Goal: Task Accomplishment & Management: Manage account settings

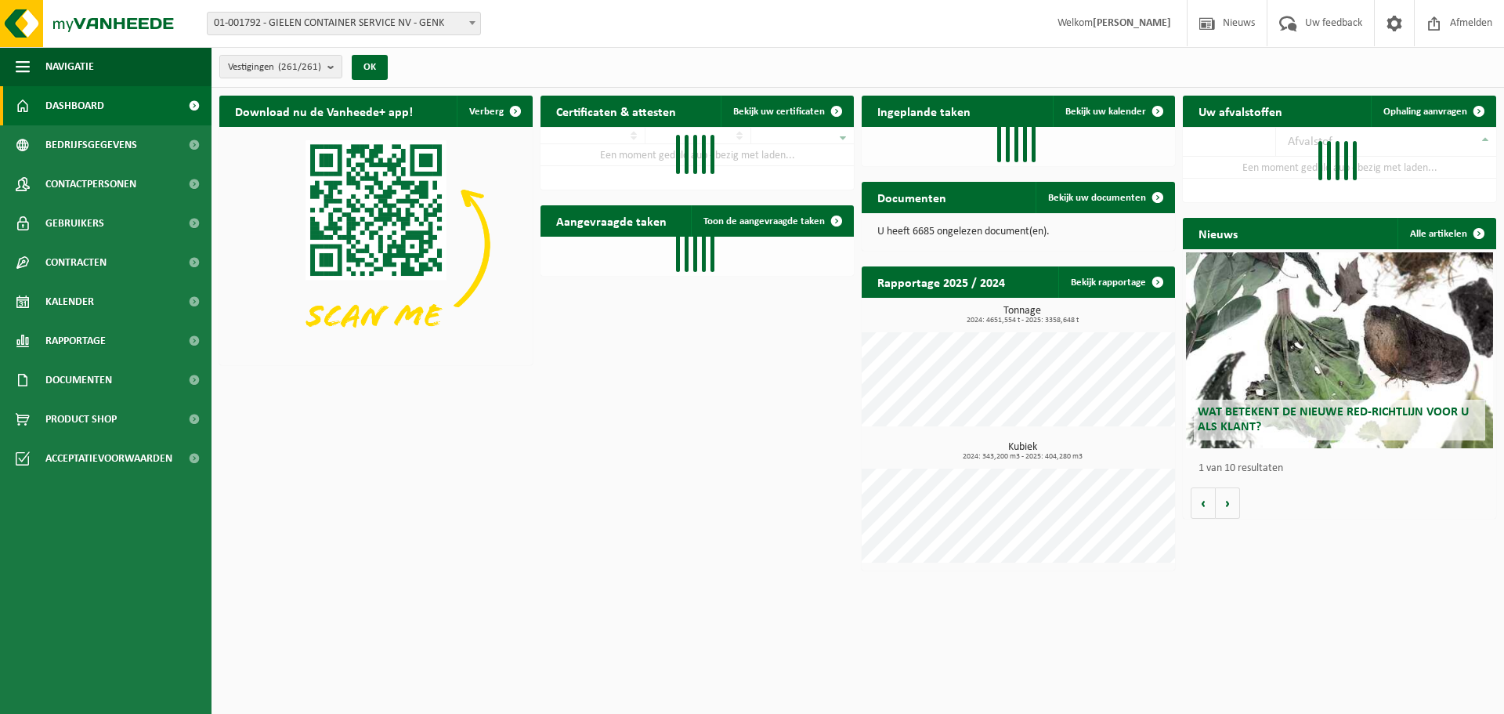
click at [410, 23] on span "01-001792 - GIELEN CONTAINER SERVICE NV - GENK" at bounding box center [344, 24] width 273 height 22
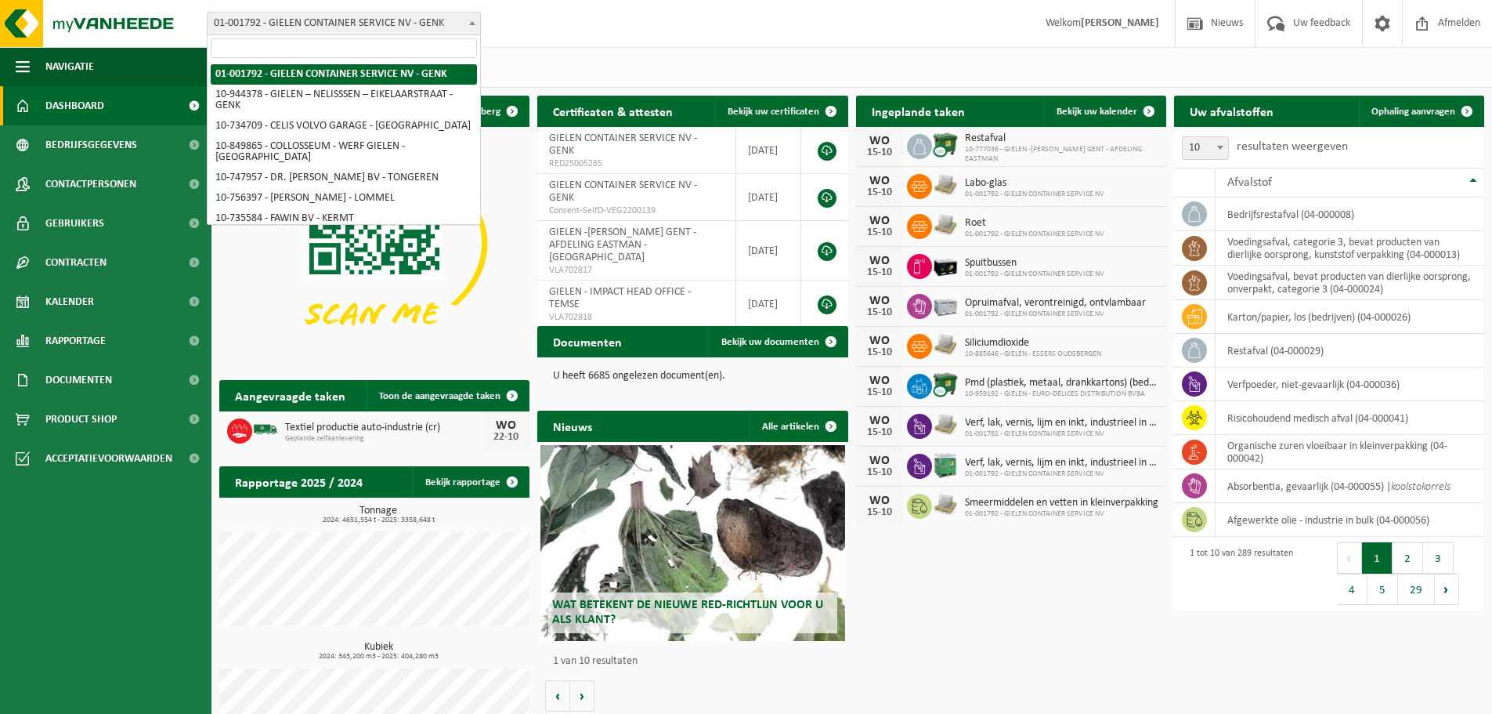
click at [393, 45] on input "search" at bounding box center [344, 48] width 266 height 20
type input "essen"
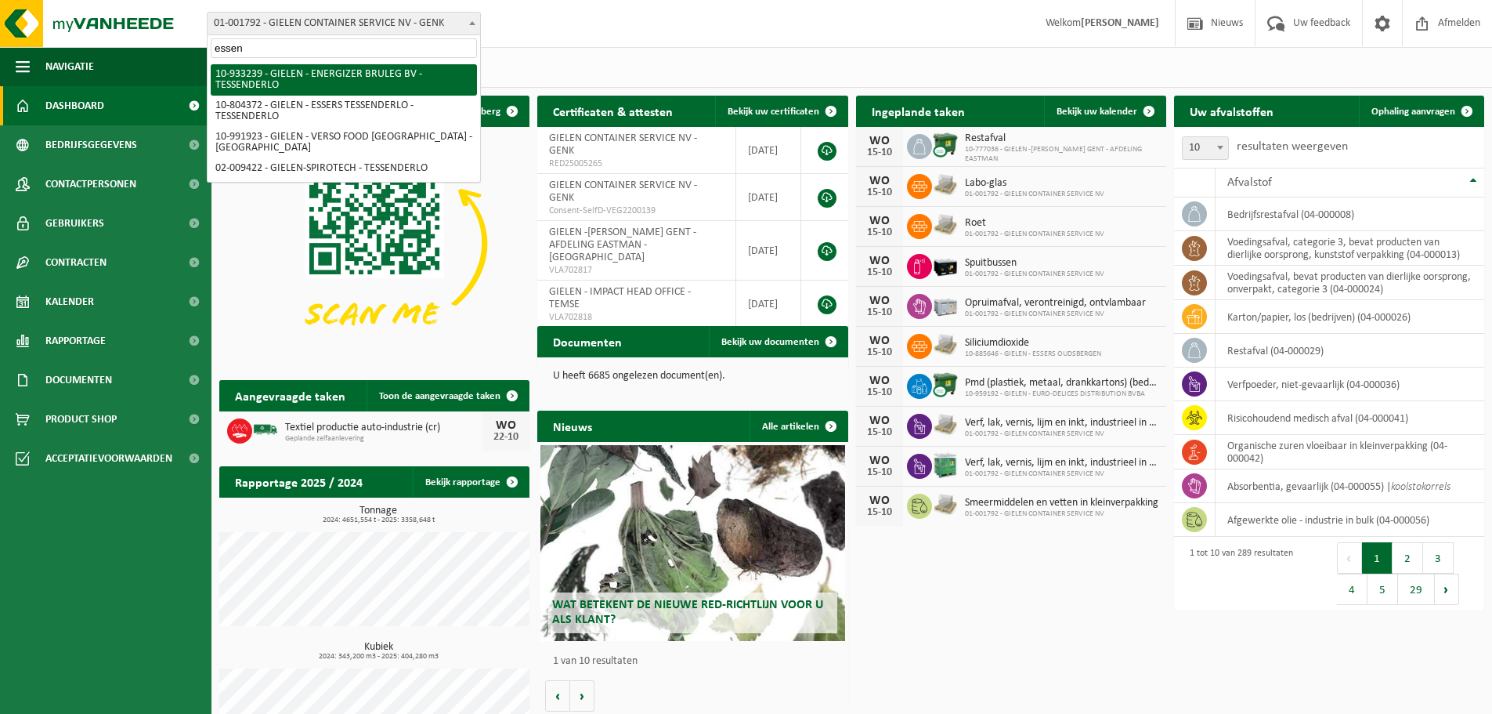
select select "135559"
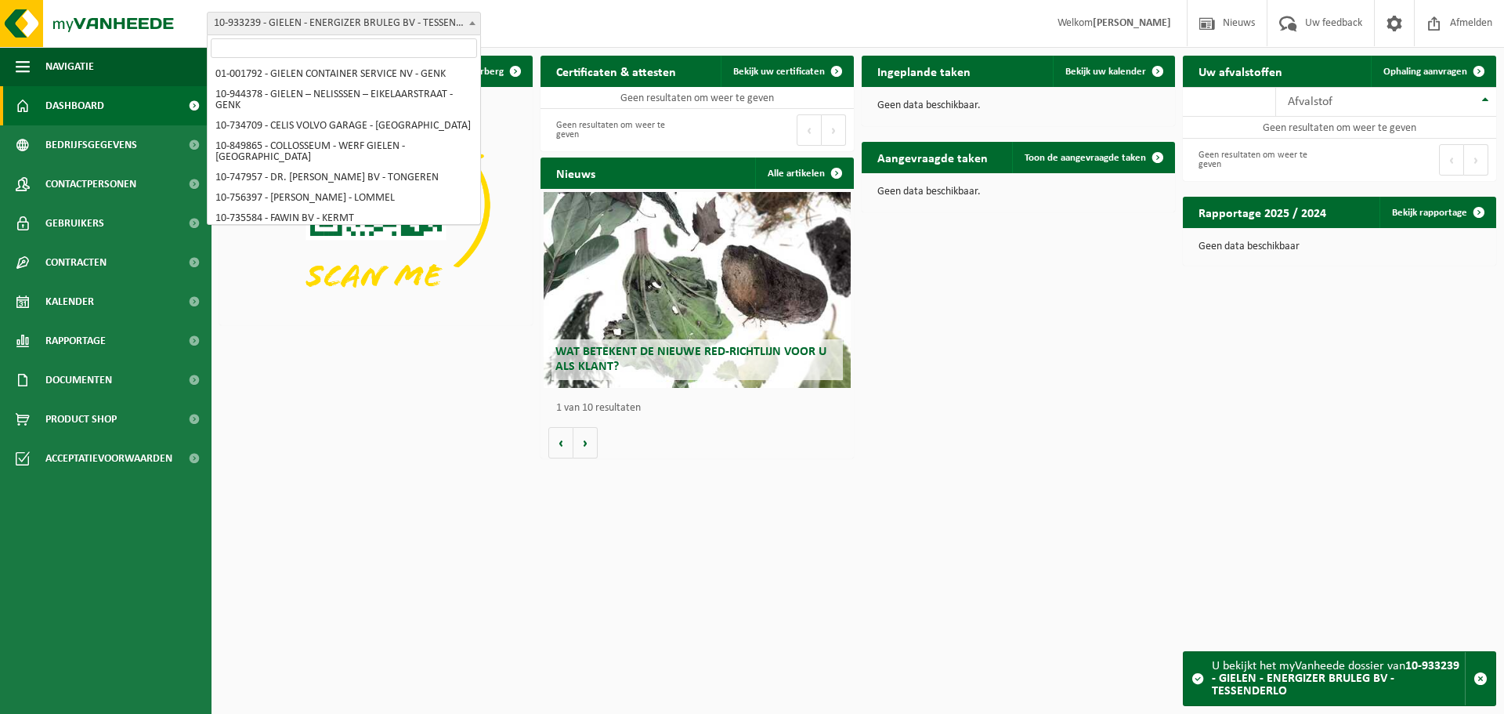
click at [419, 34] on span "10-933239 - GIELEN - ENERGIZER BRULEG BV - TESSENDERLO" at bounding box center [344, 24] width 273 height 22
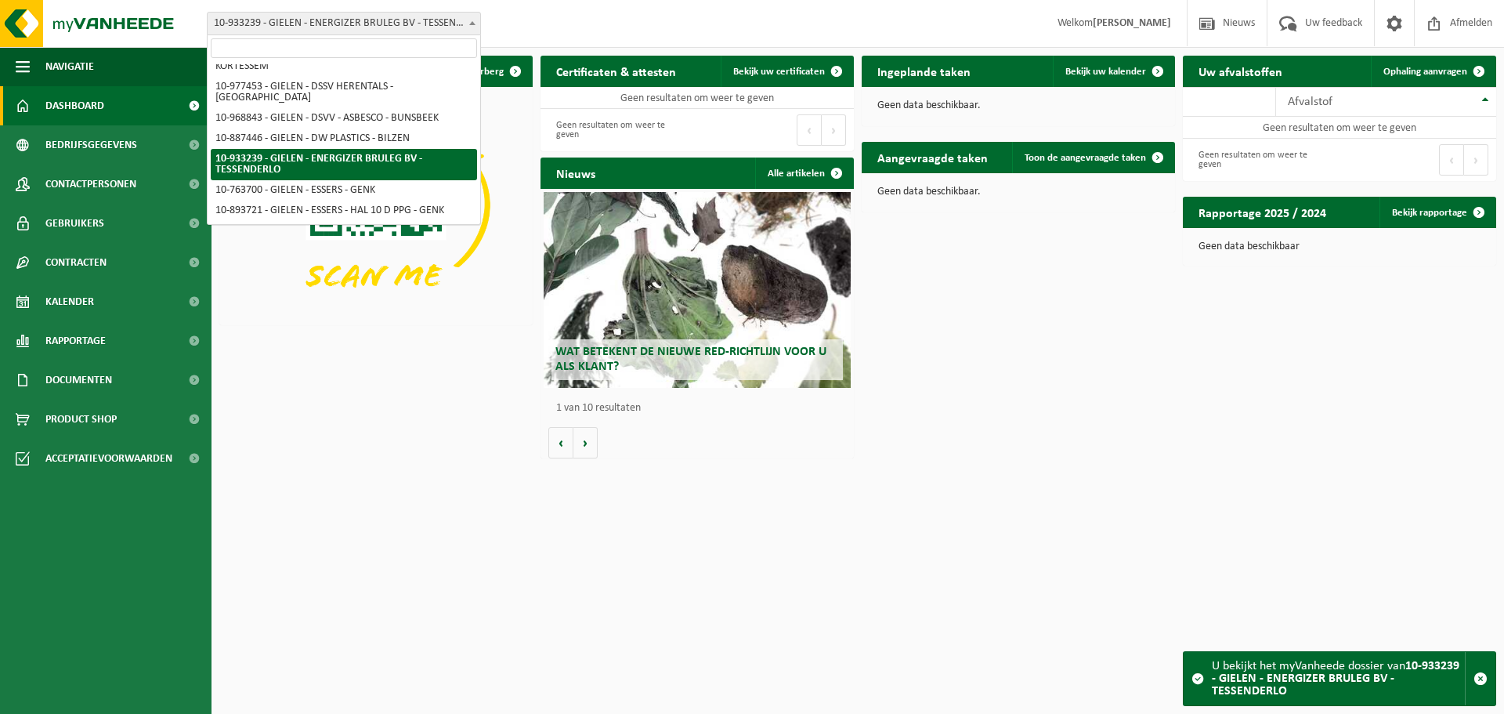
click at [392, 55] on input "search" at bounding box center [344, 48] width 266 height 20
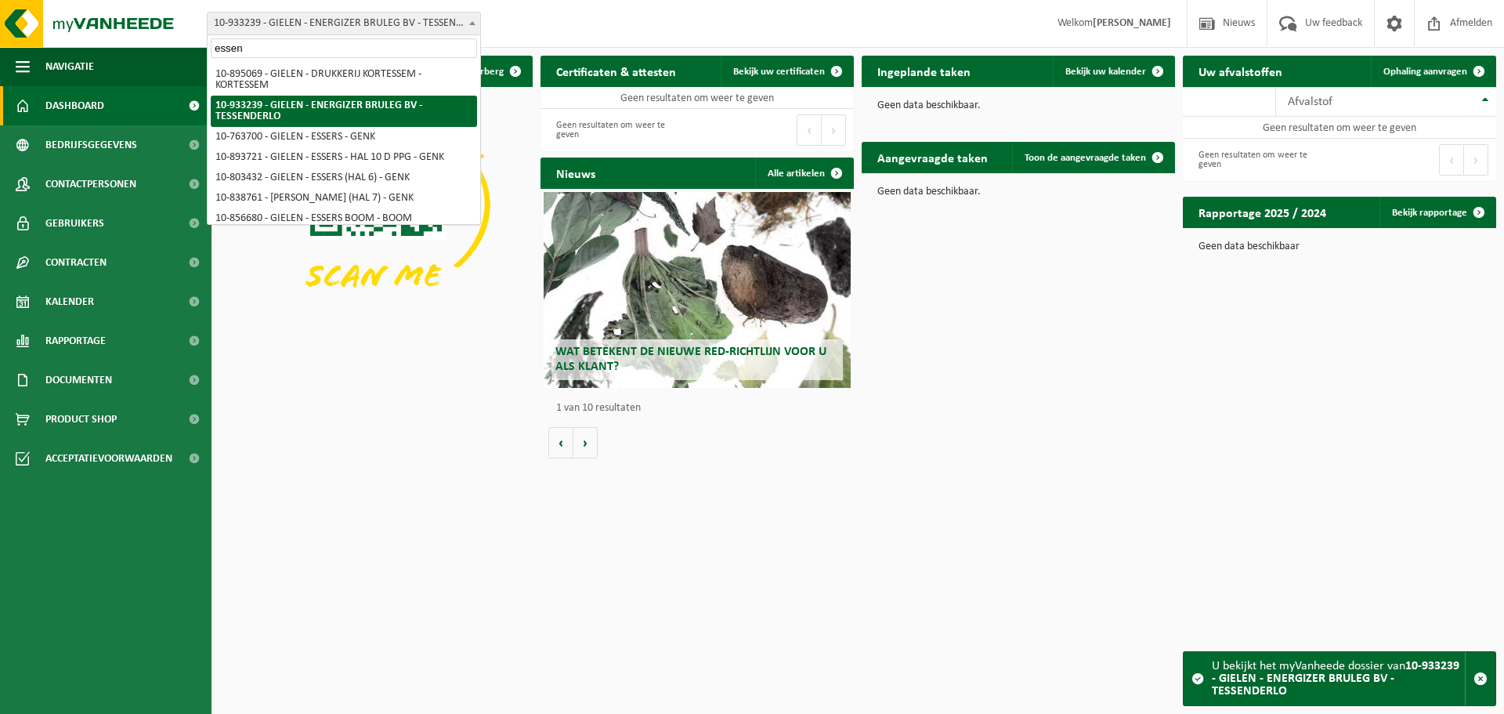
scroll to position [0, 0]
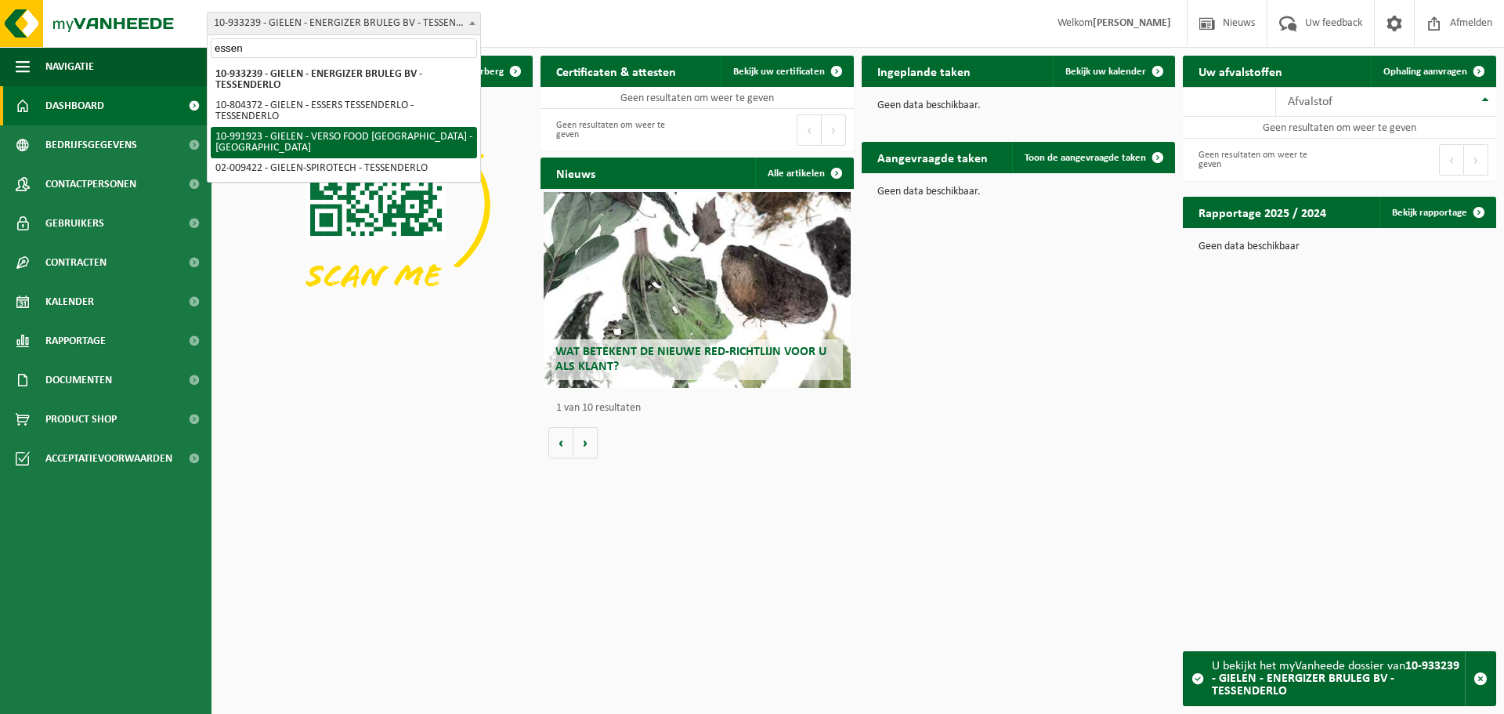
type input "essen"
select select "170006"
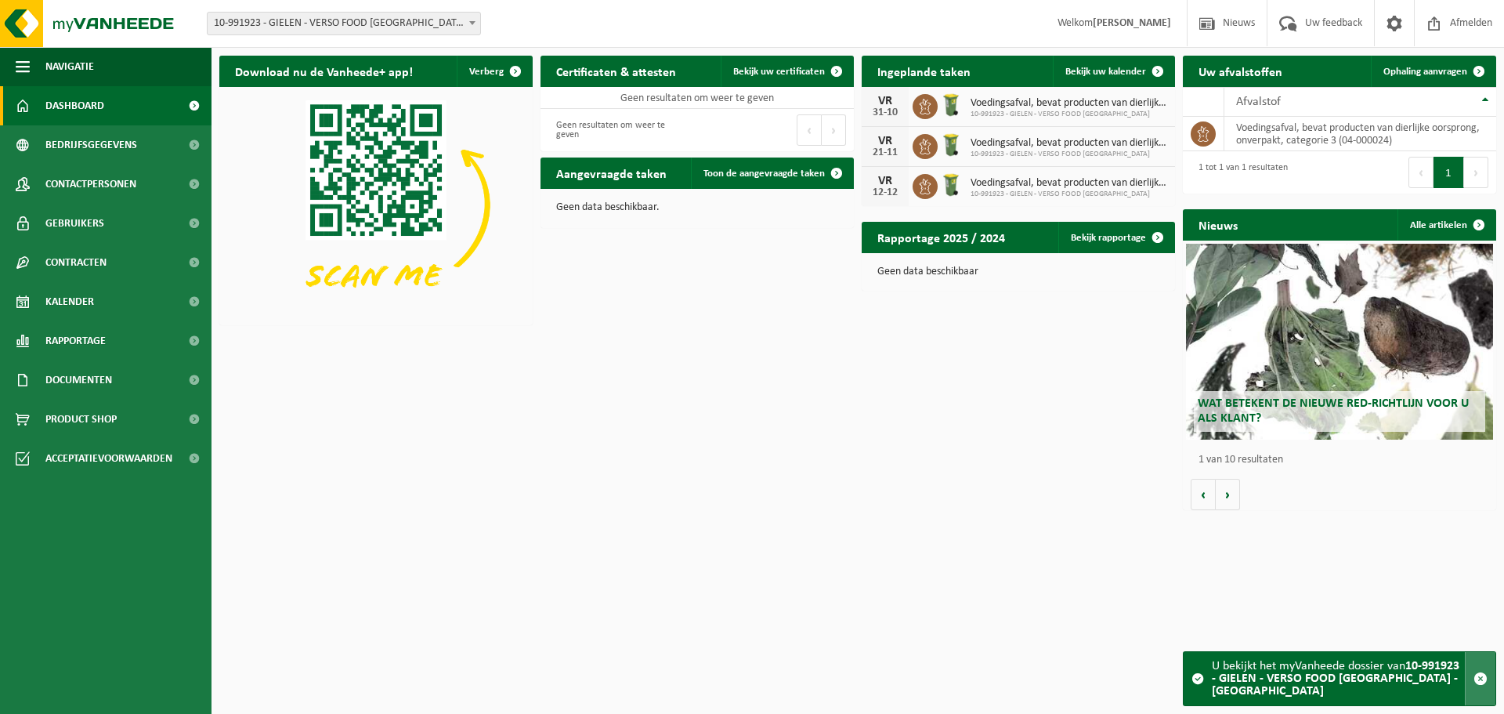
click at [1482, 686] on span "button" at bounding box center [1481, 678] width 14 height 14
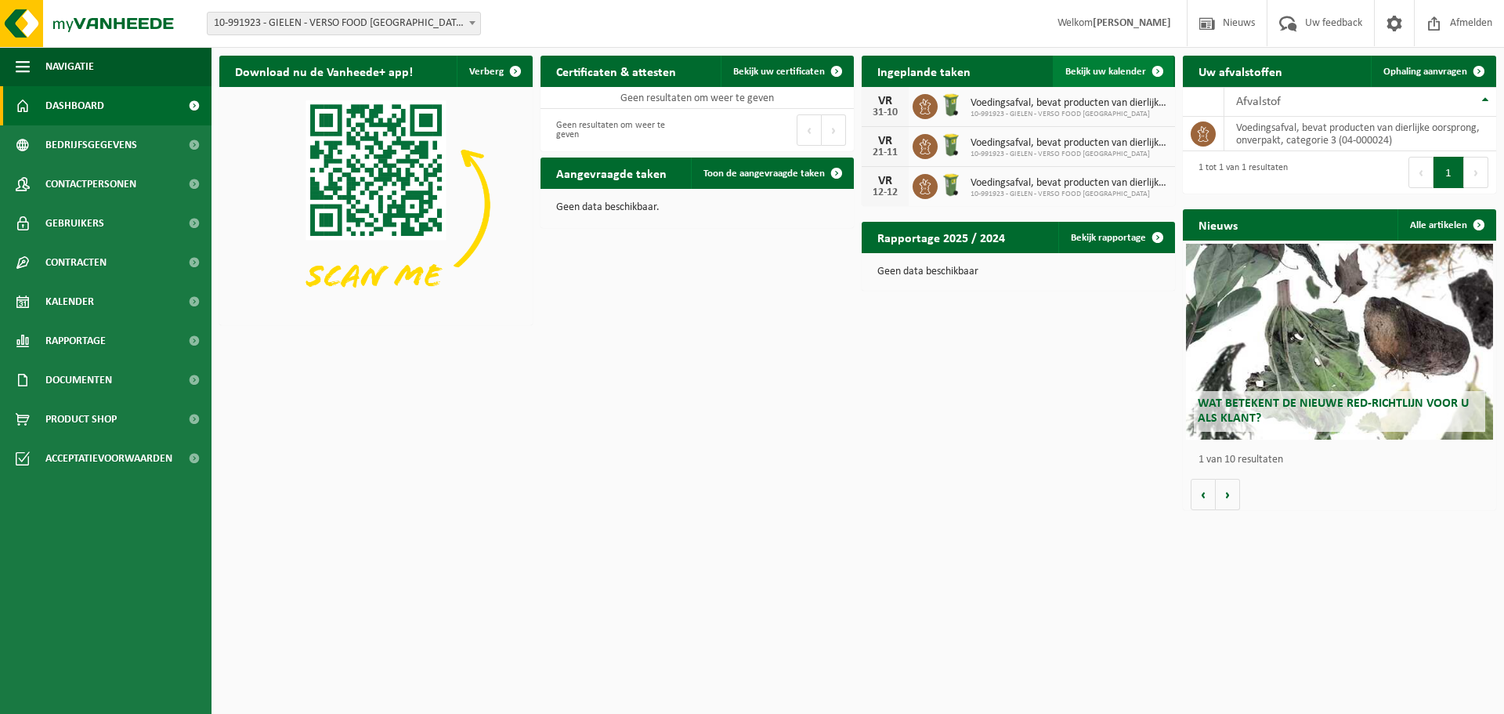
click at [1142, 64] on span at bounding box center [1157, 71] width 31 height 31
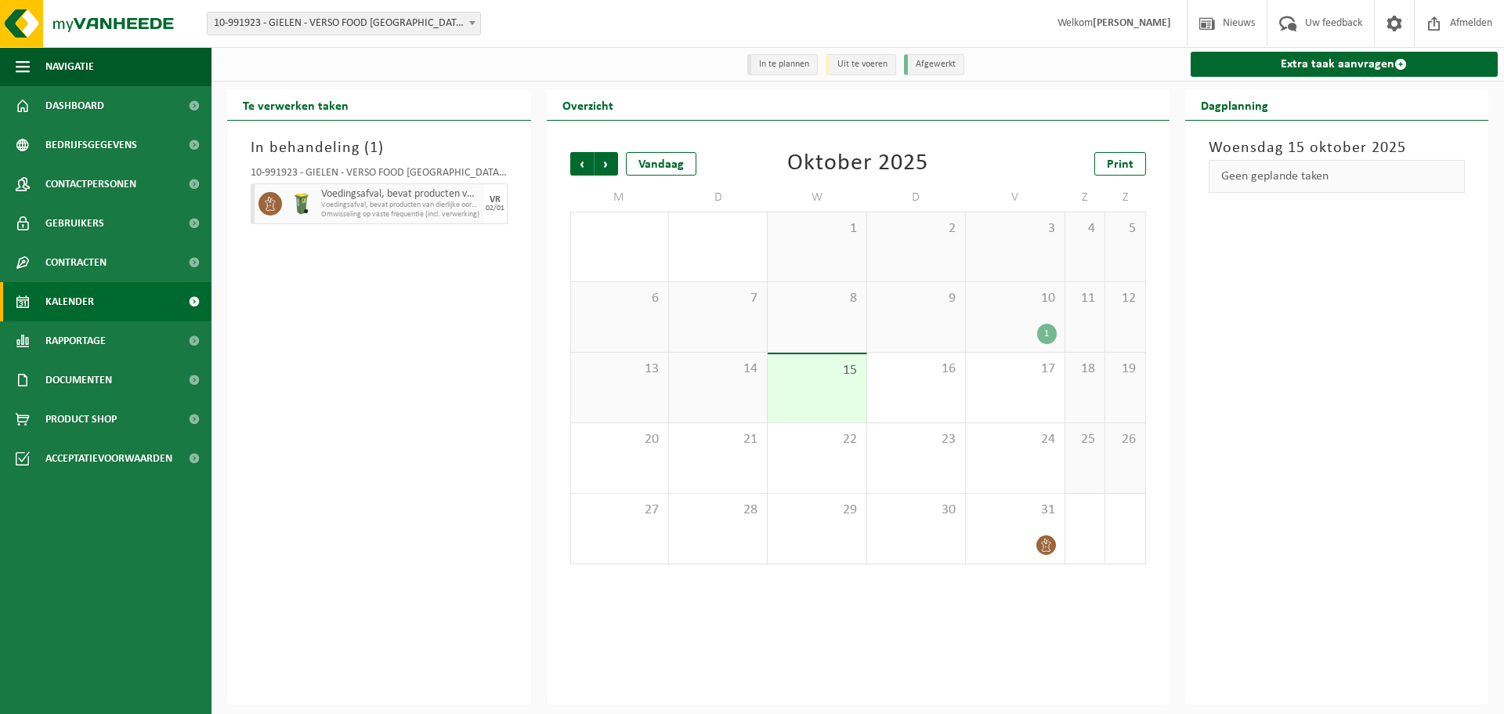
click at [1026, 324] on div "10 1" at bounding box center [1015, 317] width 98 height 70
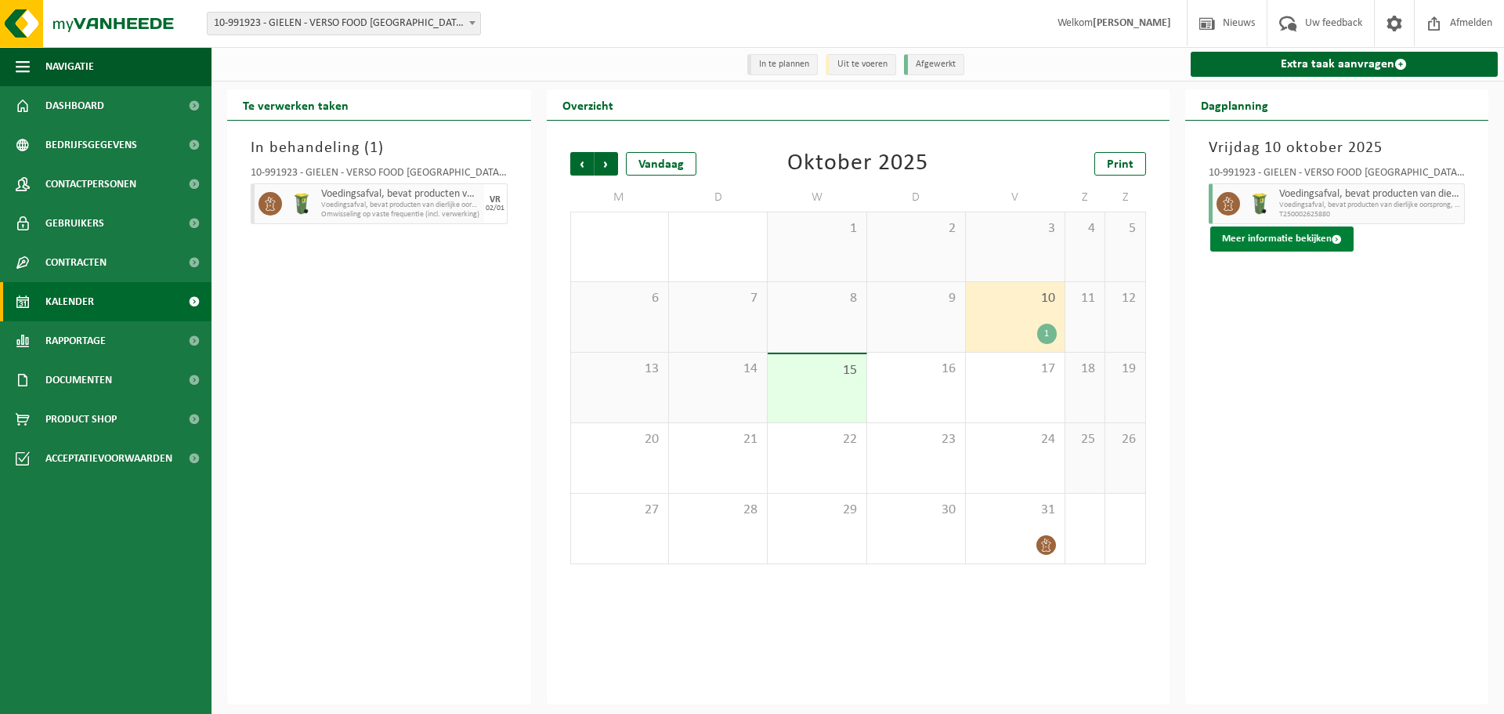
click at [1292, 238] on button "Meer informatie bekijken" at bounding box center [1281, 238] width 143 height 25
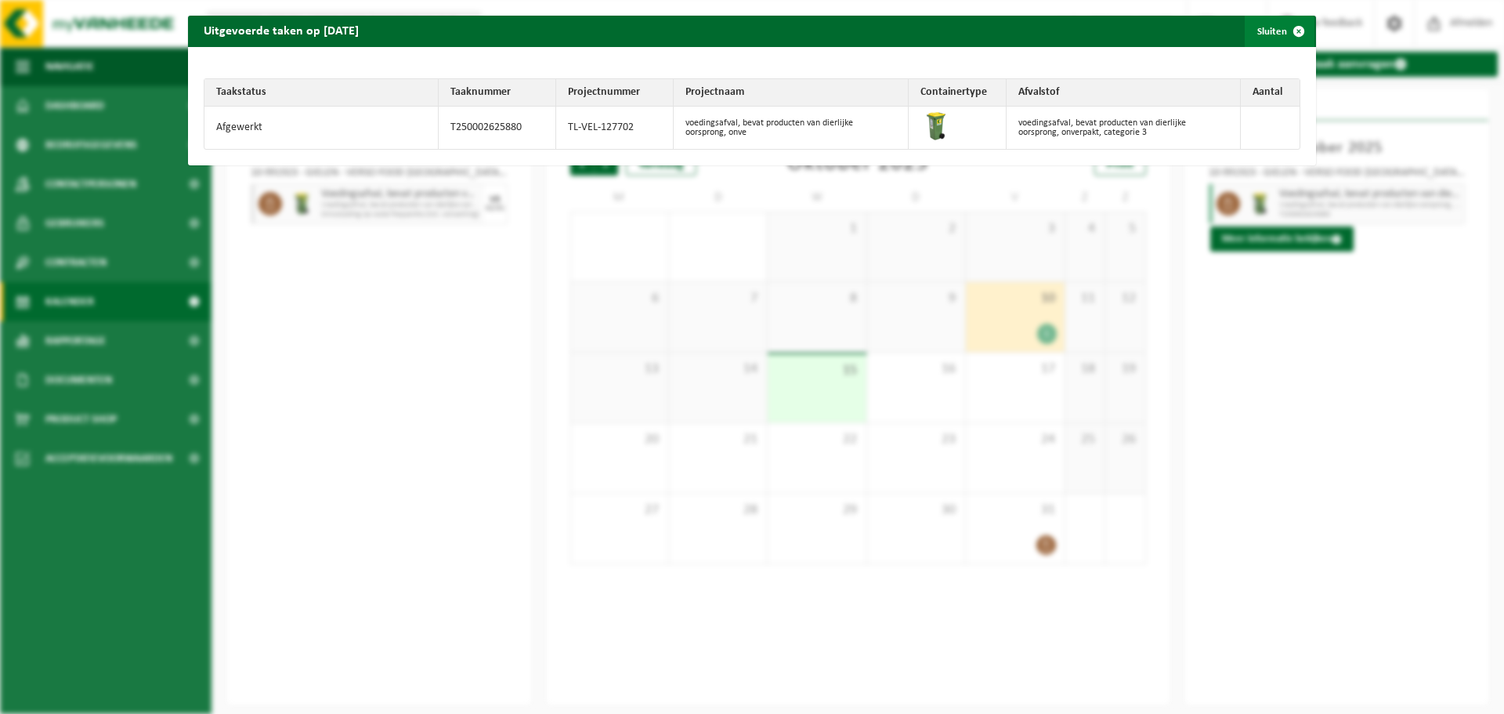
click at [1283, 27] on span "button" at bounding box center [1298, 31] width 31 height 31
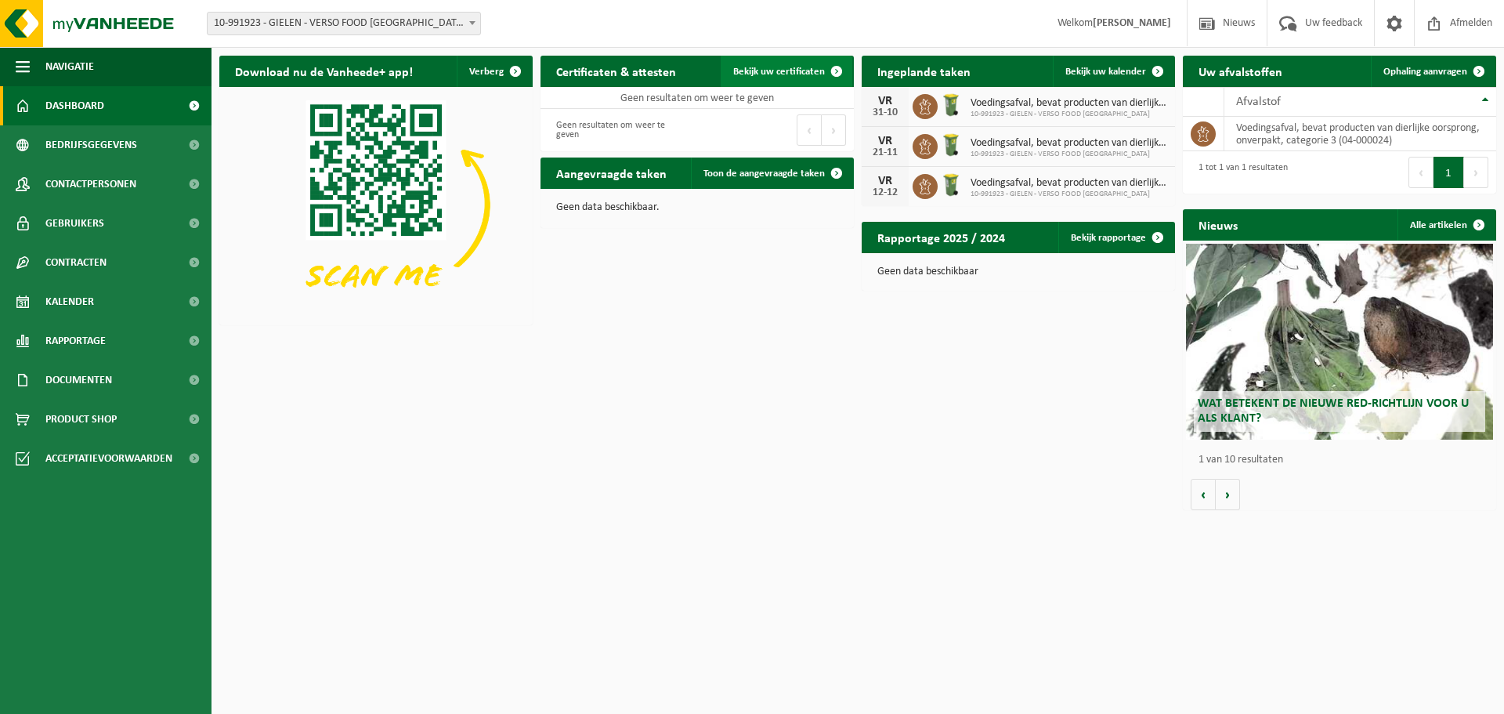
click at [795, 72] on span "Bekijk uw certificaten" at bounding box center [779, 72] width 92 height 10
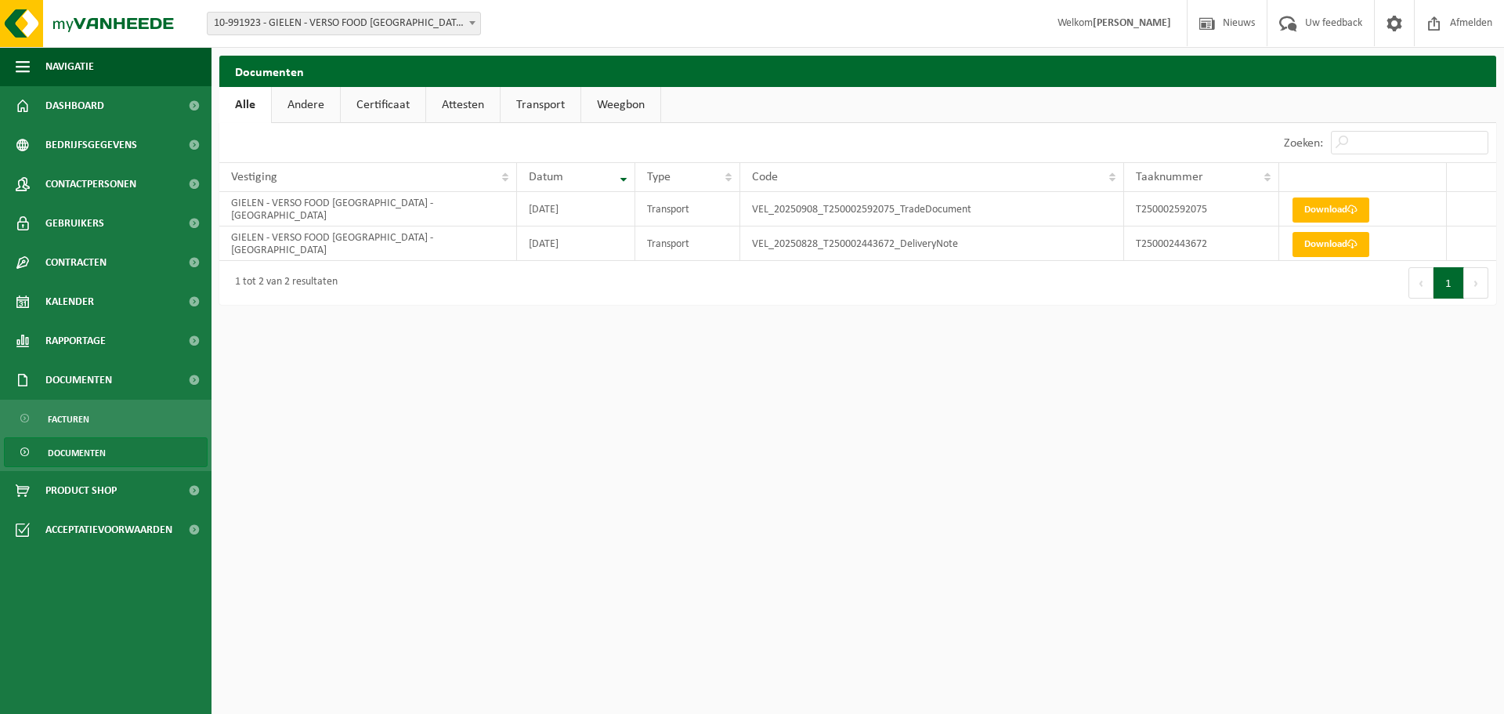
click at [90, 447] on span "Documenten" at bounding box center [77, 453] width 58 height 30
